Goal: Task Accomplishment & Management: Complete application form

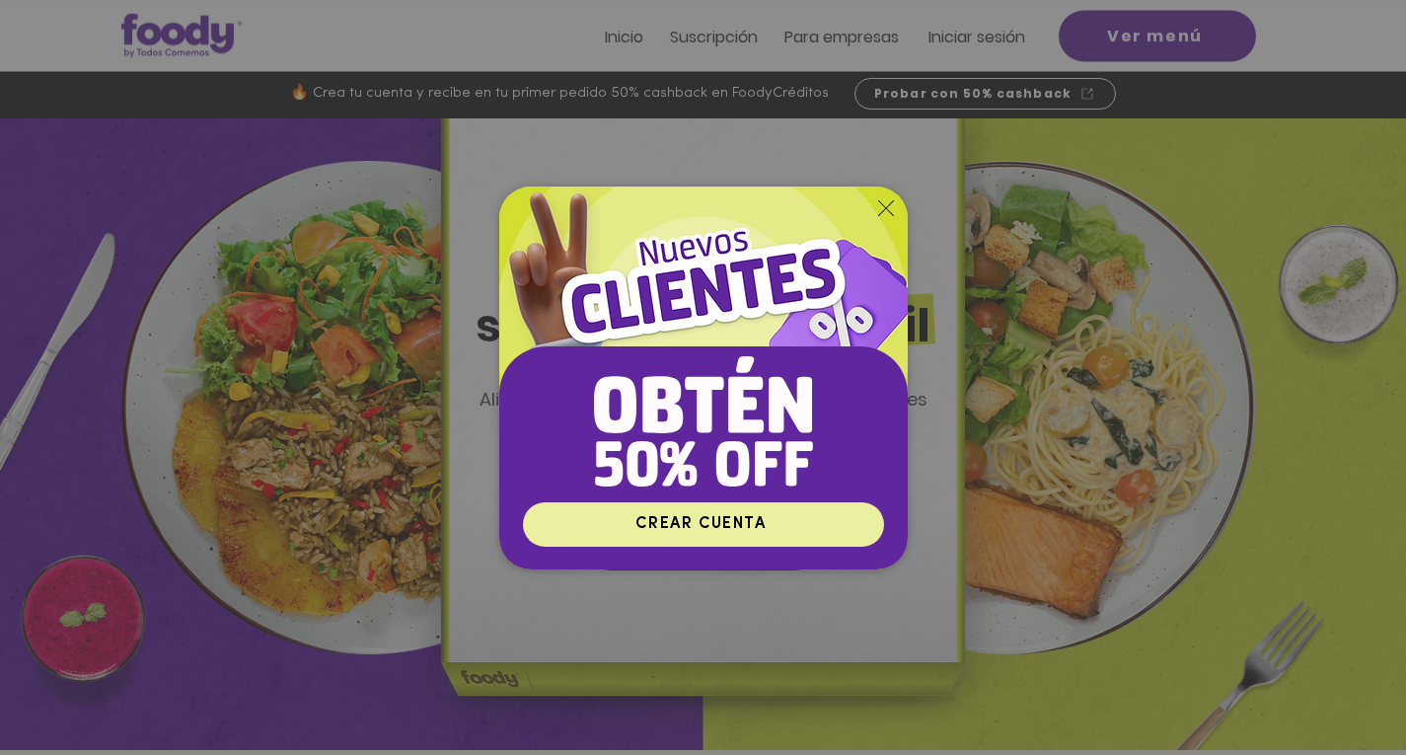
click at [744, 523] on span "CREAR CUENTA" at bounding box center [700, 524] width 130 height 16
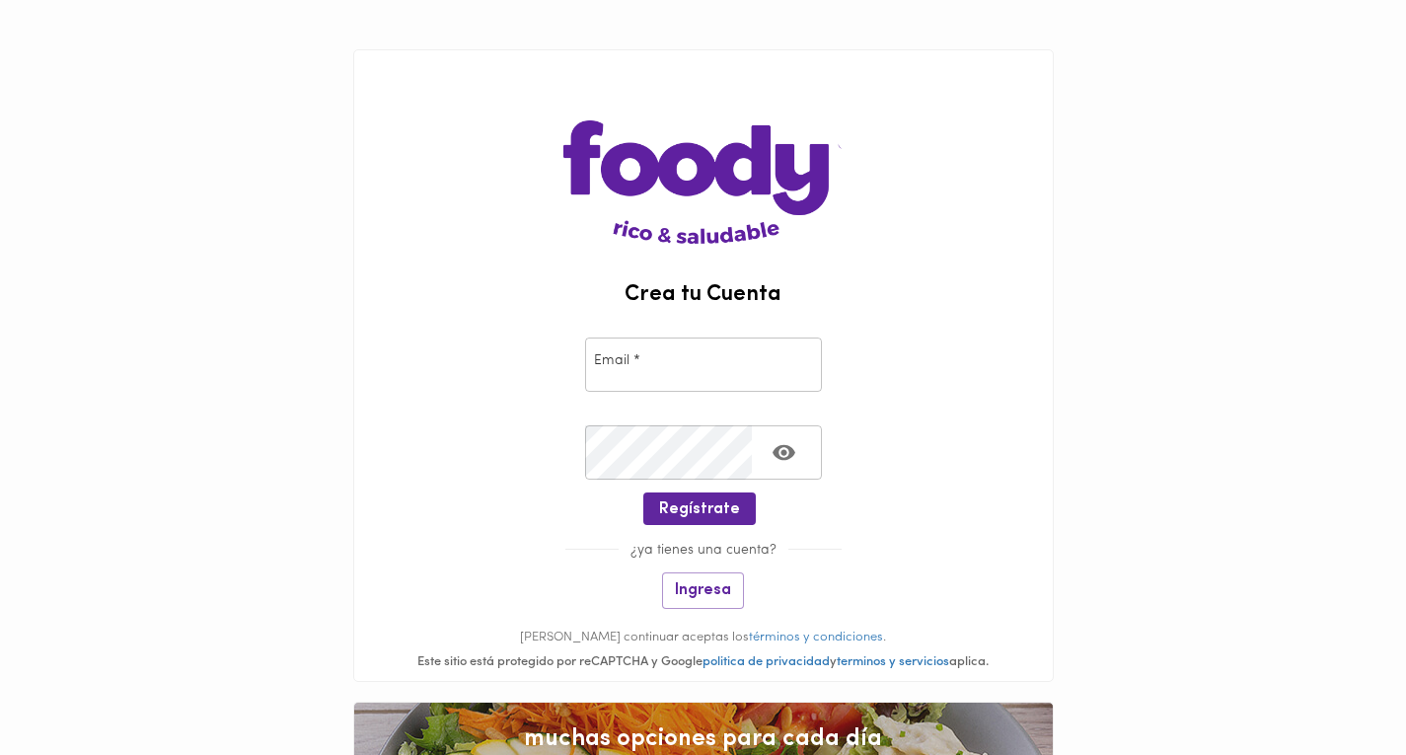
click at [652, 367] on input "email" at bounding box center [703, 364] width 237 height 54
type input "vanne_dg@hotmail.com"
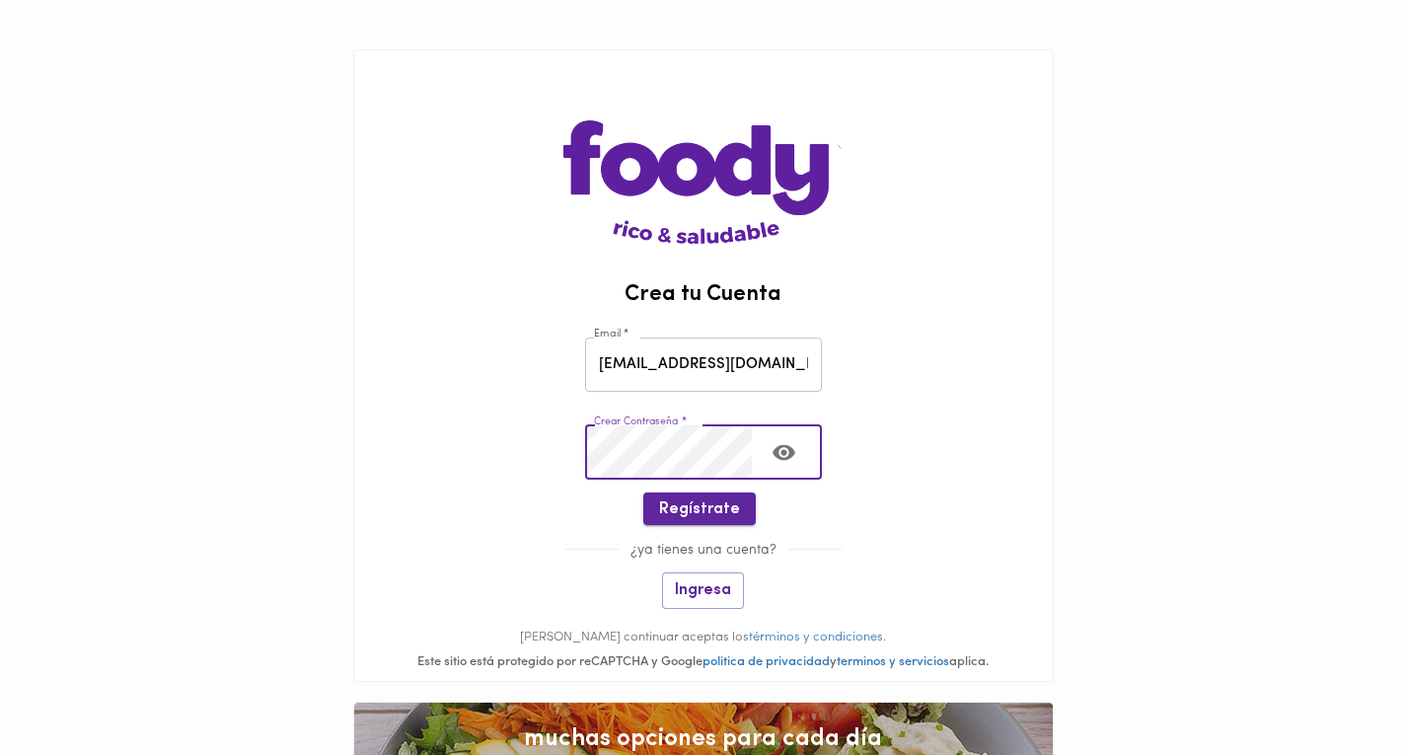
click at [729, 511] on span "Regístrate" at bounding box center [699, 509] width 81 height 19
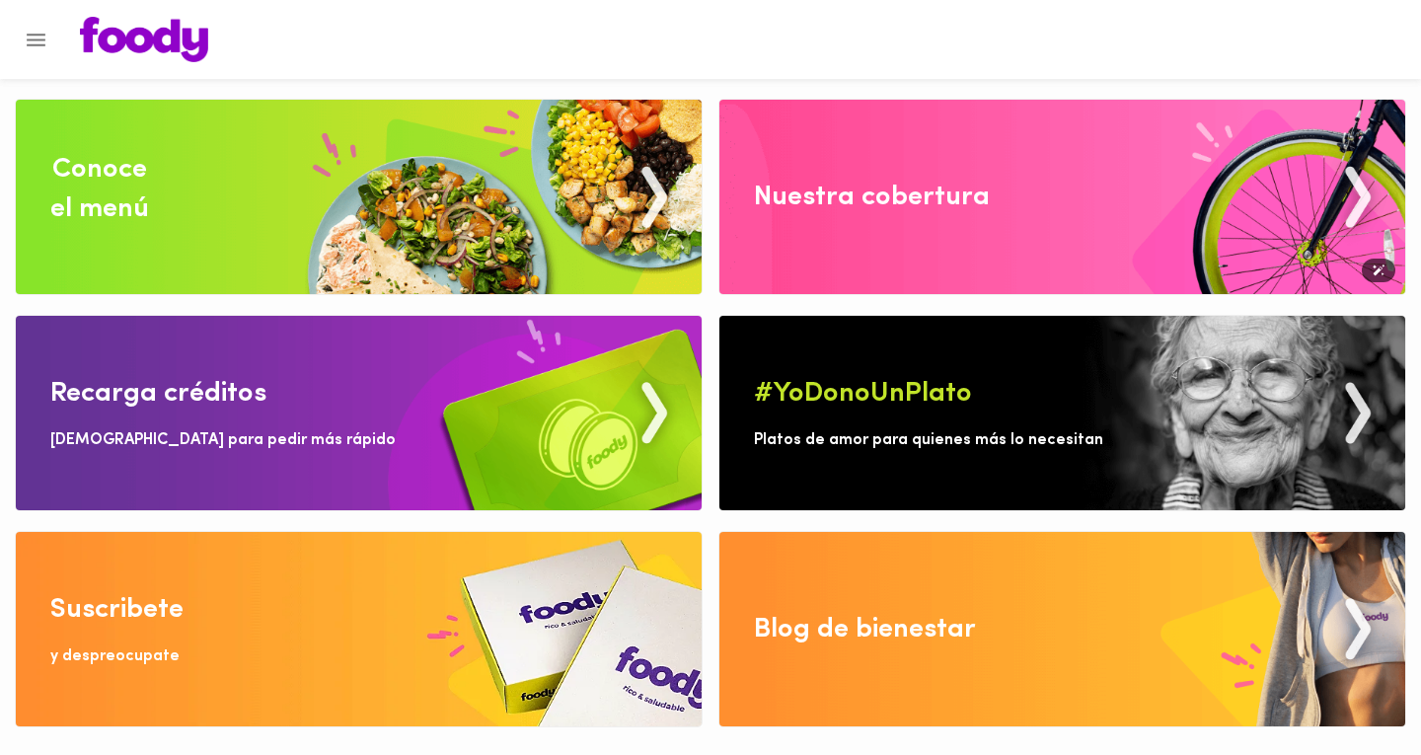
click at [1033, 215] on img at bounding box center [1062, 197] width 686 height 194
click at [324, 181] on img at bounding box center [359, 197] width 686 height 194
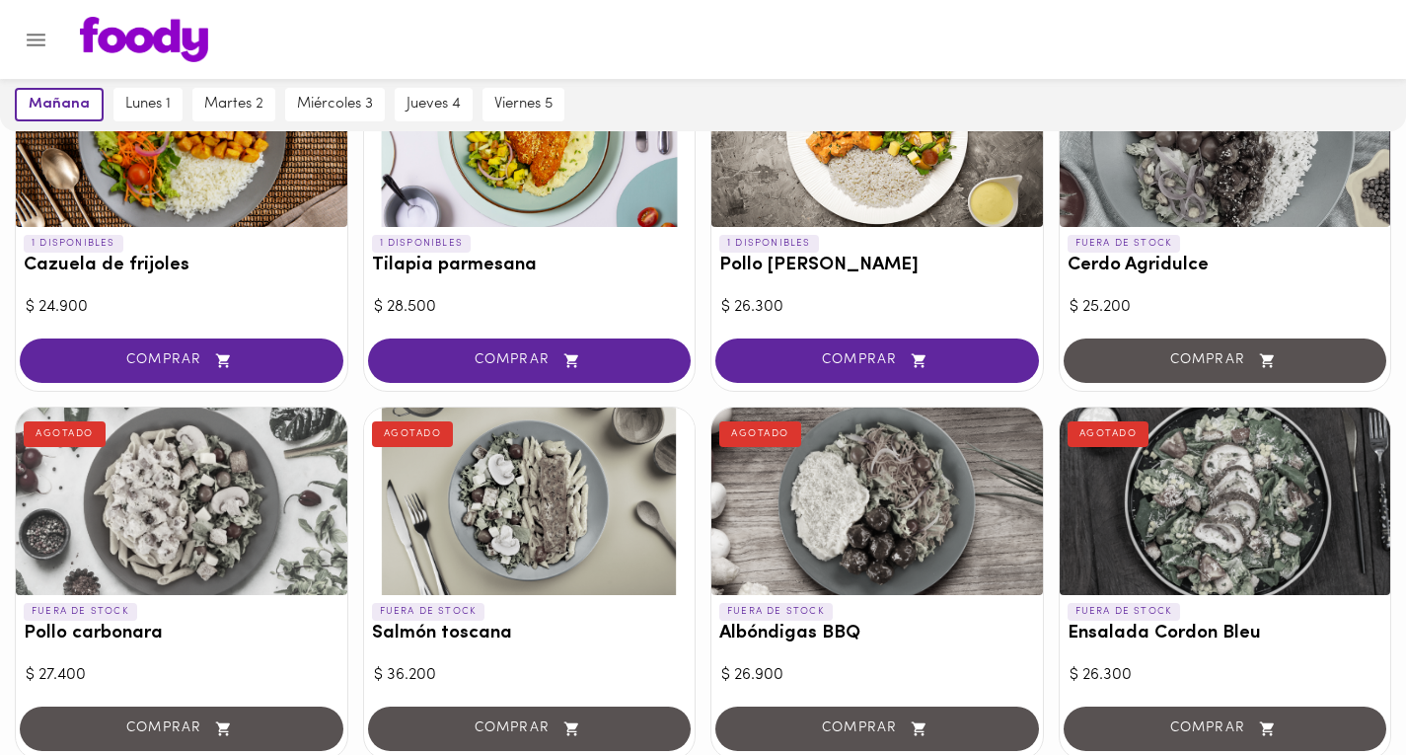
scroll to position [987, 0]
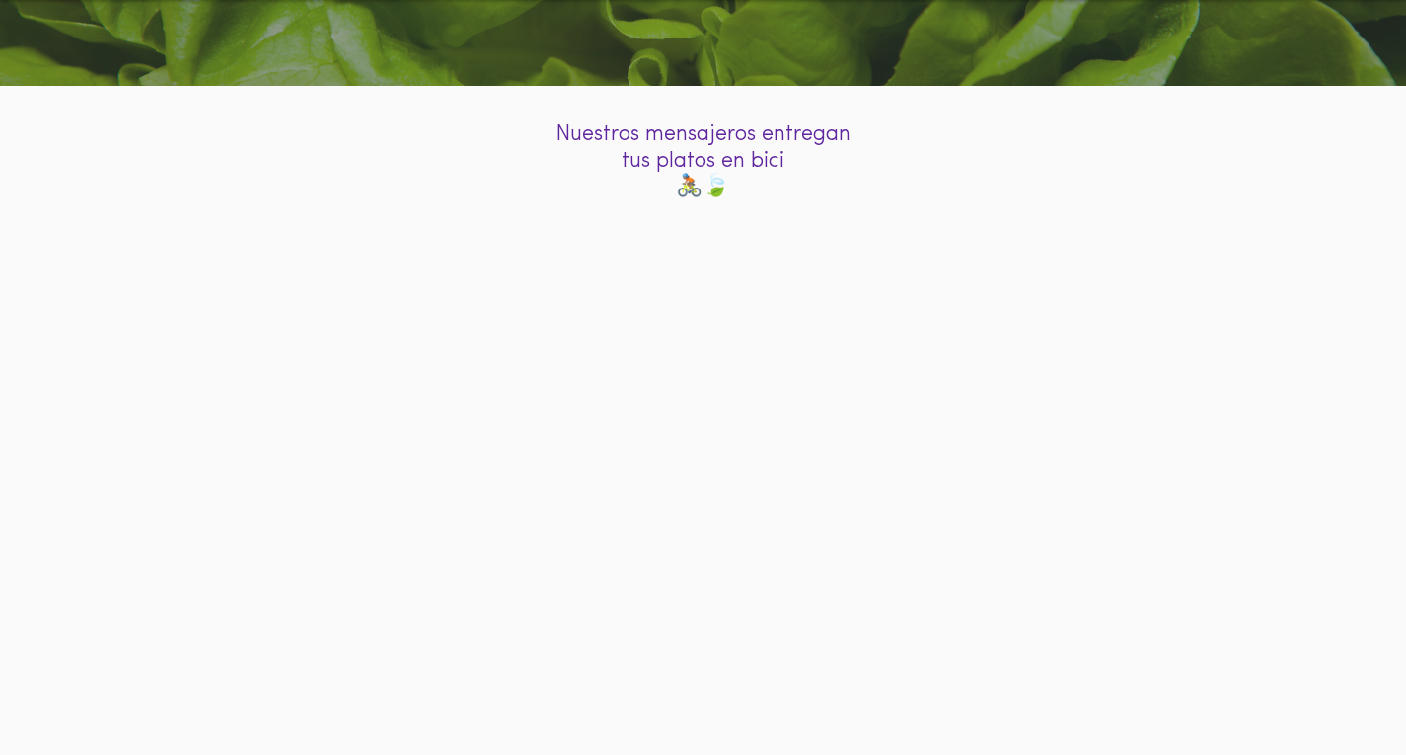
scroll to position [197, 0]
